Goal: Task Accomplishment & Management: Use online tool/utility

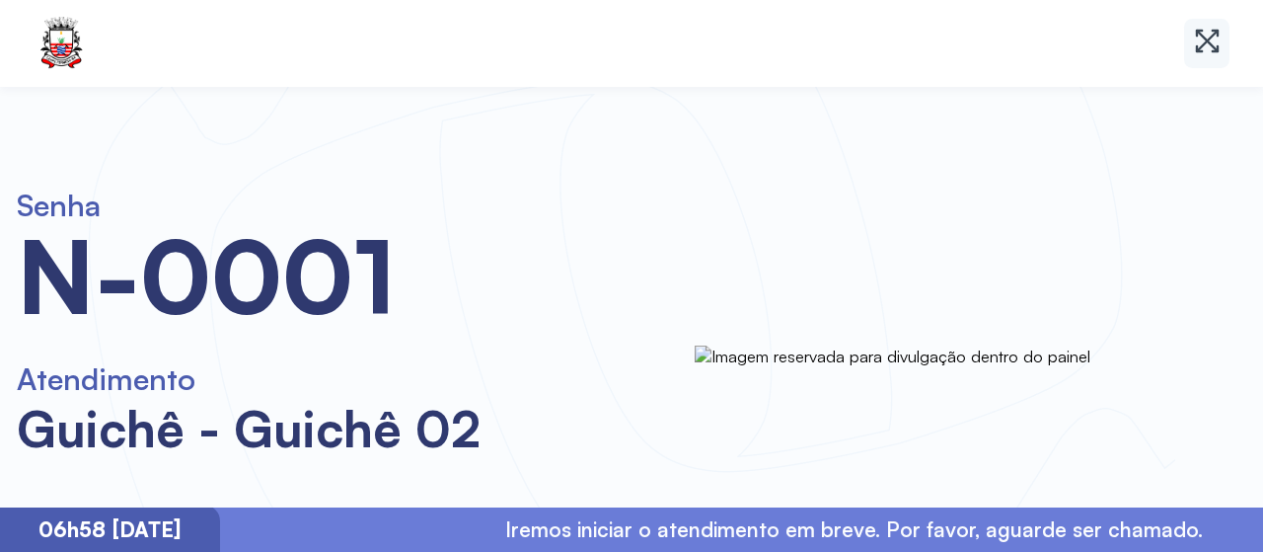
click at [1215, 28] on icon at bounding box center [1207, 41] width 29 height 29
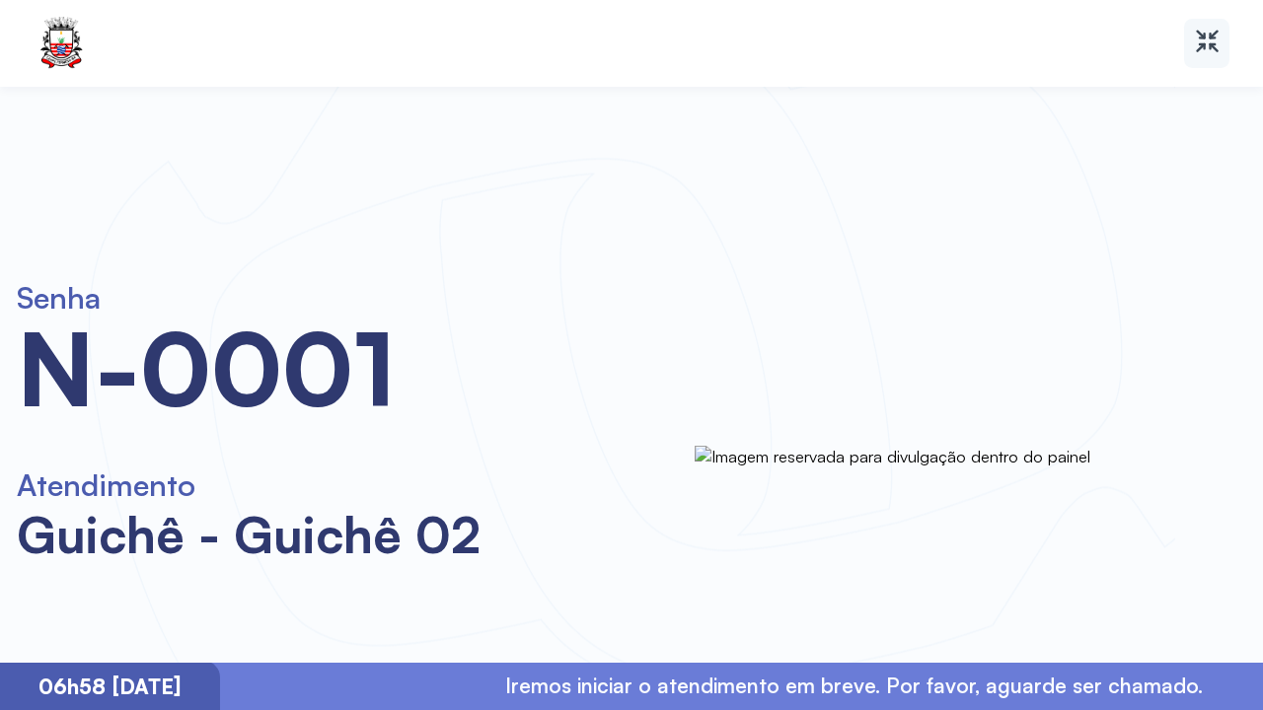
click at [1209, 36] on icon at bounding box center [1214, 43] width 10 height 20
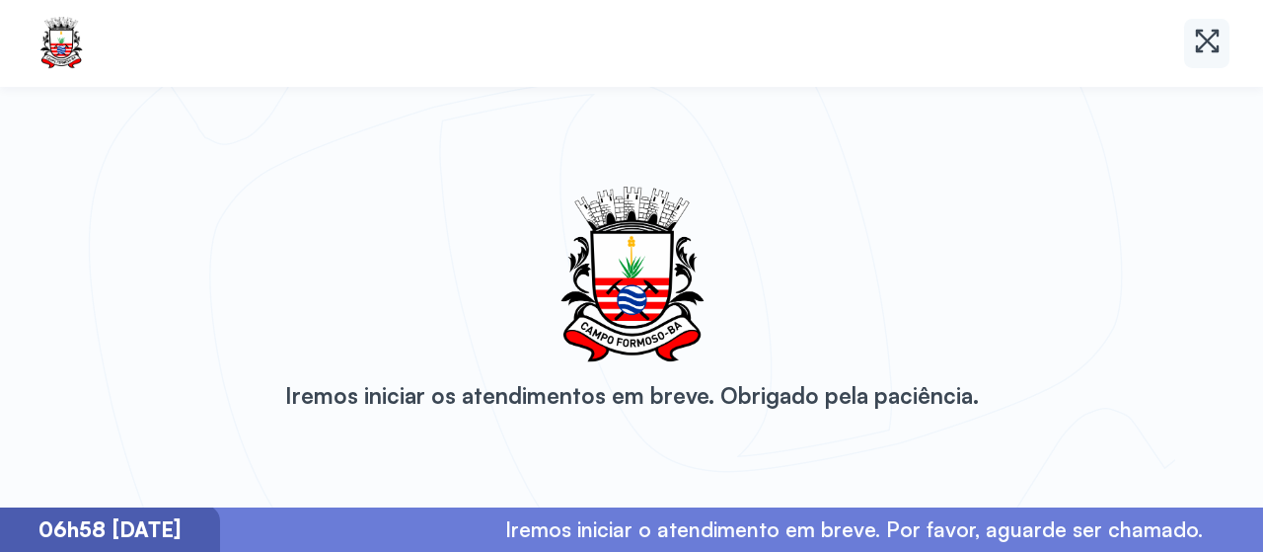
click at [1201, 38] on icon at bounding box center [1207, 41] width 29 height 29
